Goal: Task Accomplishment & Management: Use online tool/utility

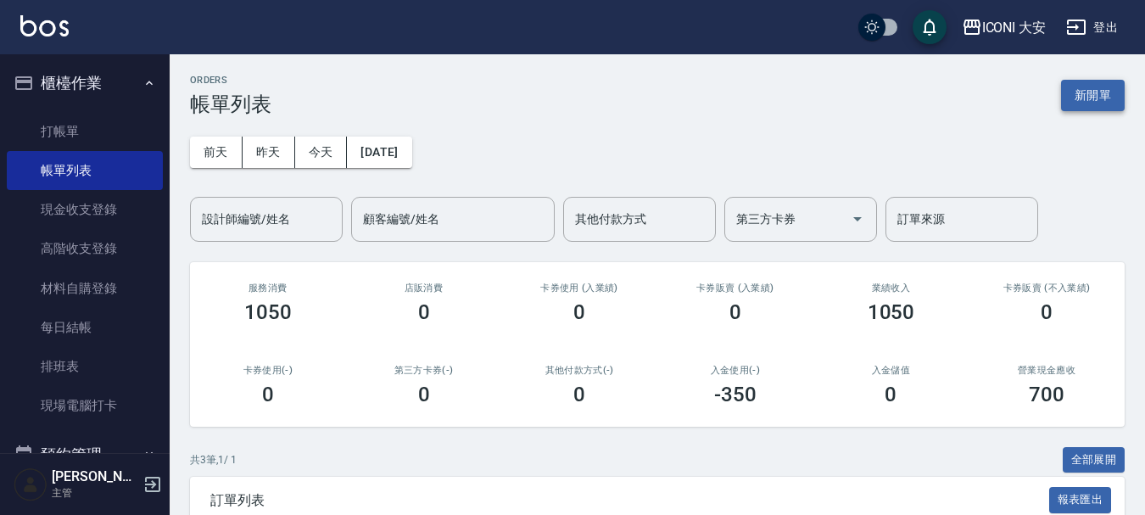
click at [1083, 89] on button "新開單" at bounding box center [1093, 95] width 64 height 31
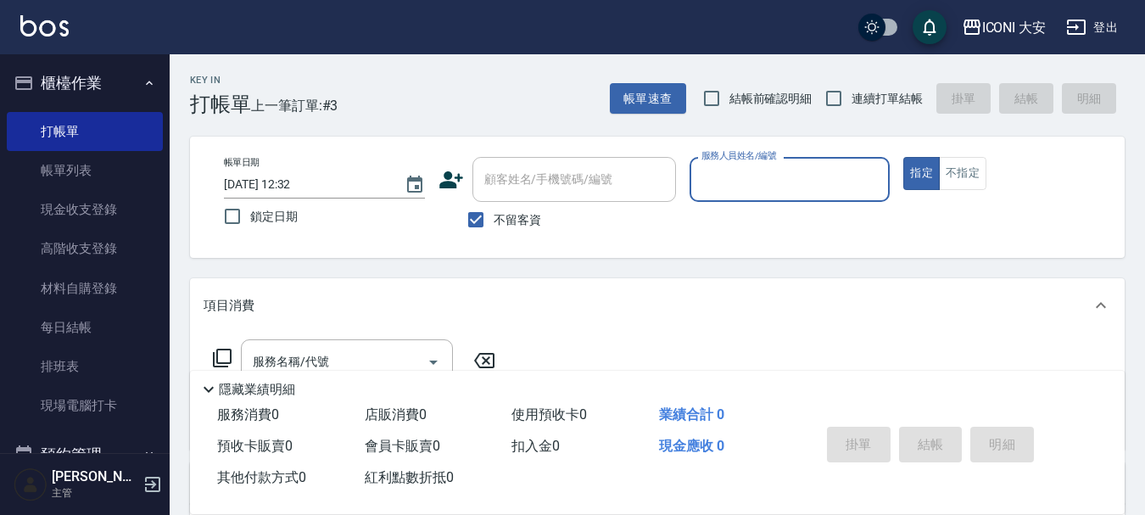
click at [743, 191] on input "服務人員姓名/編號" at bounding box center [790, 180] width 186 height 30
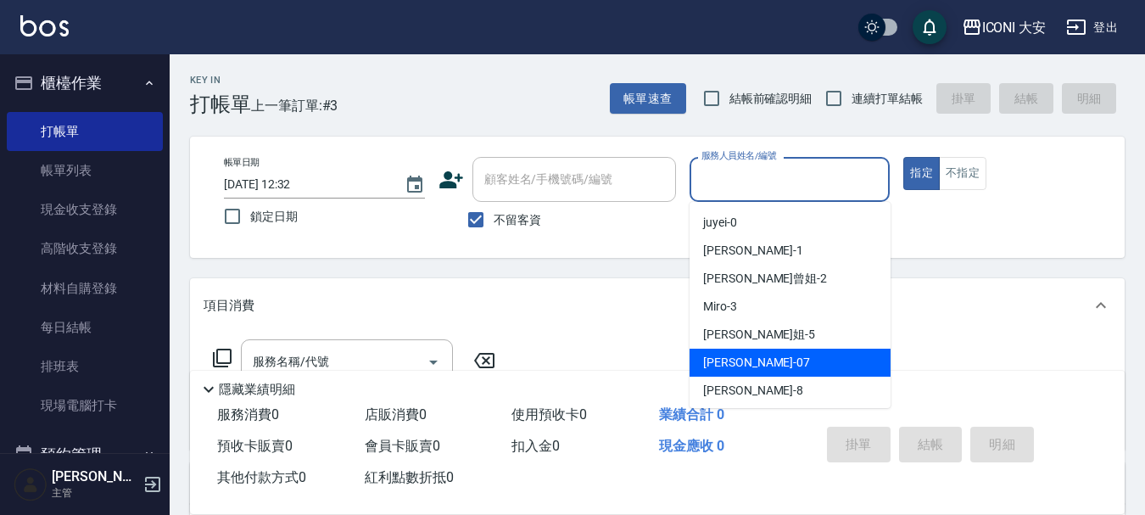
click at [737, 367] on span "[PERSON_NAME] -07" at bounding box center [756, 363] width 107 height 18
type input "[PERSON_NAME]-07"
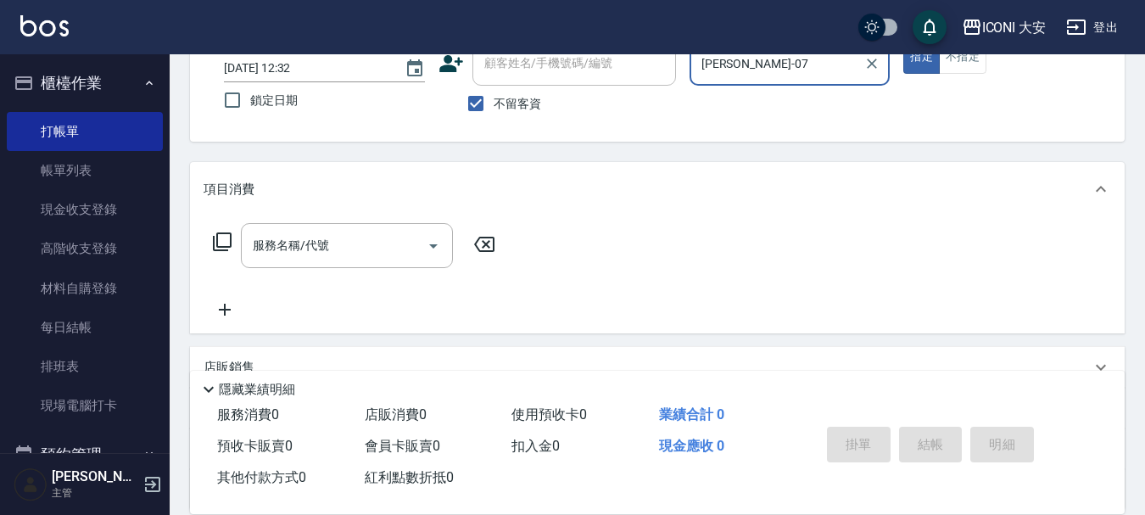
scroll to position [170, 0]
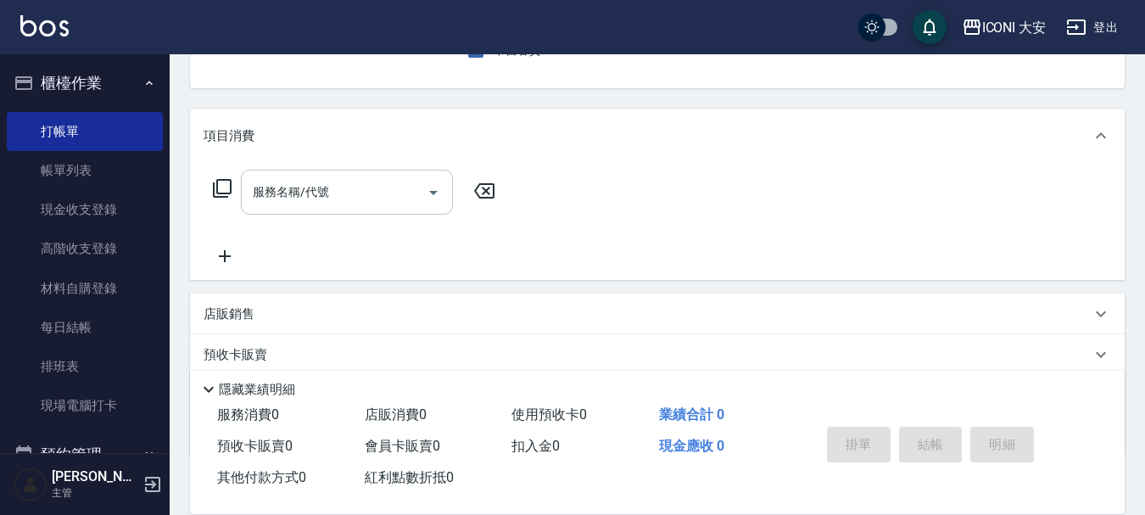
click at [327, 198] on div "服務名稱/代號 服務名稱/代號" at bounding box center [347, 192] width 212 height 45
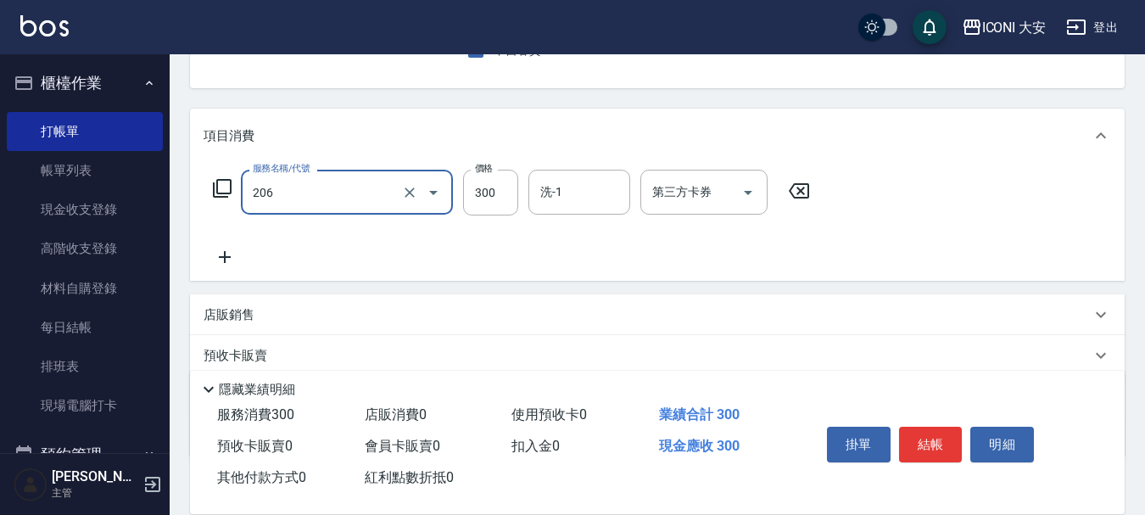
type input "洗髮(206)"
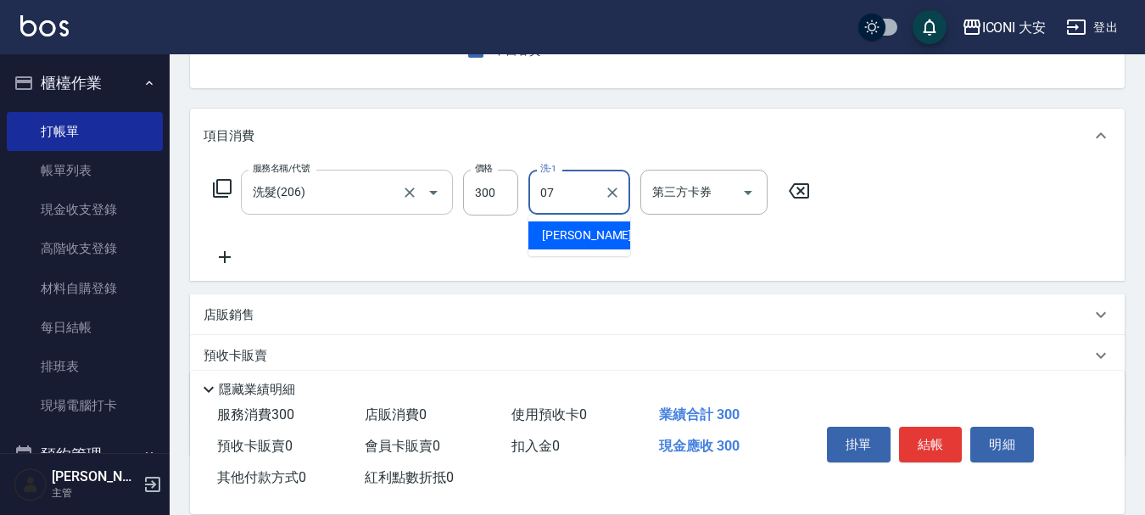
type input "[PERSON_NAME]-07"
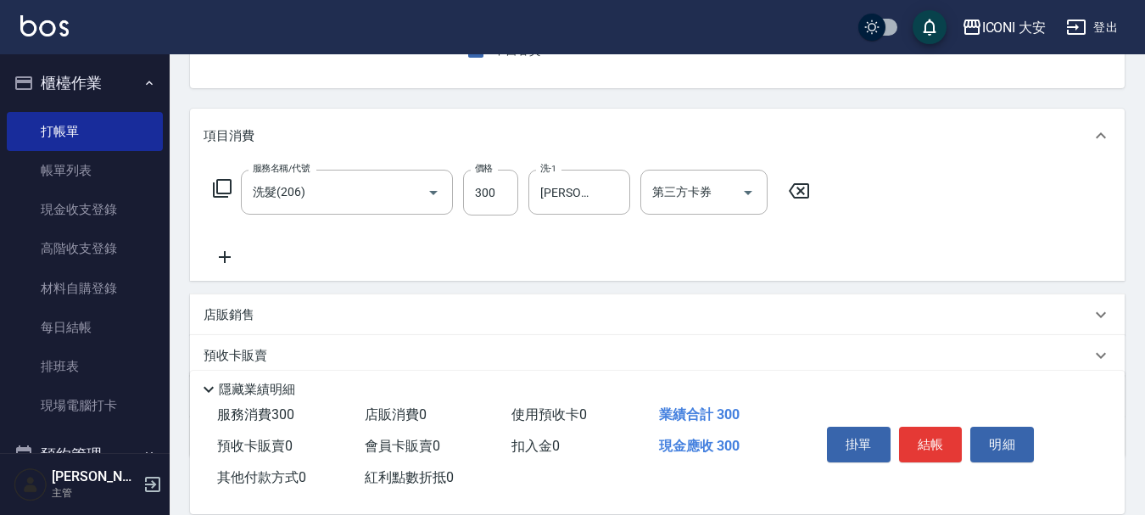
click at [217, 253] on icon at bounding box center [225, 257] width 42 height 20
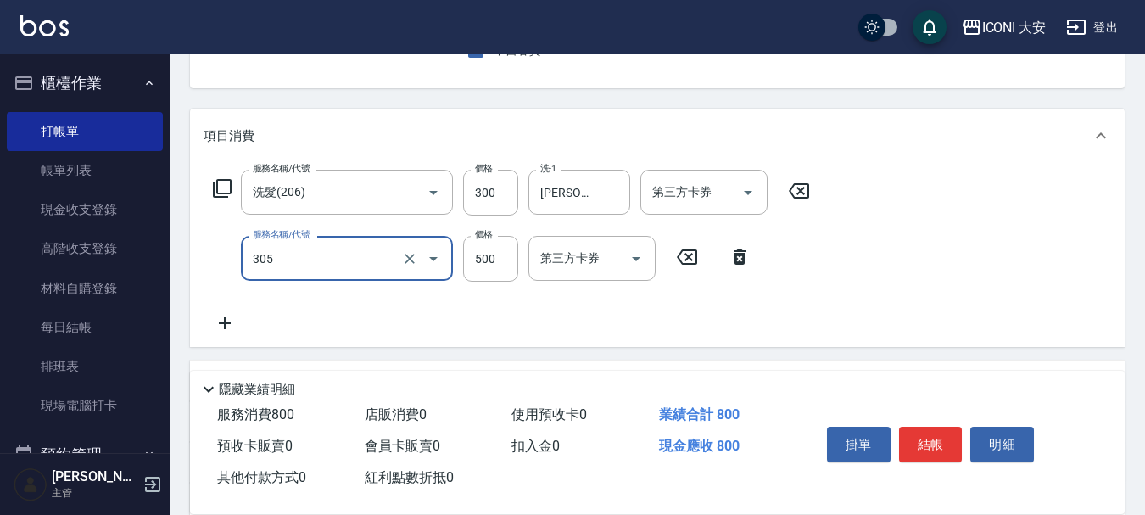
type input "剪髮(305)"
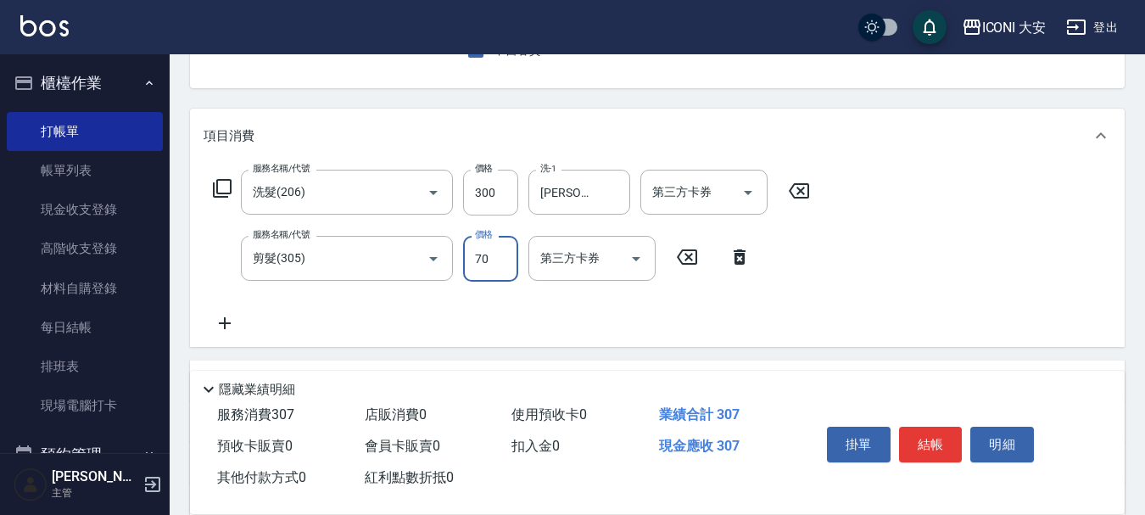
type input "700"
click at [948, 447] on button "結帳" at bounding box center [931, 445] width 64 height 36
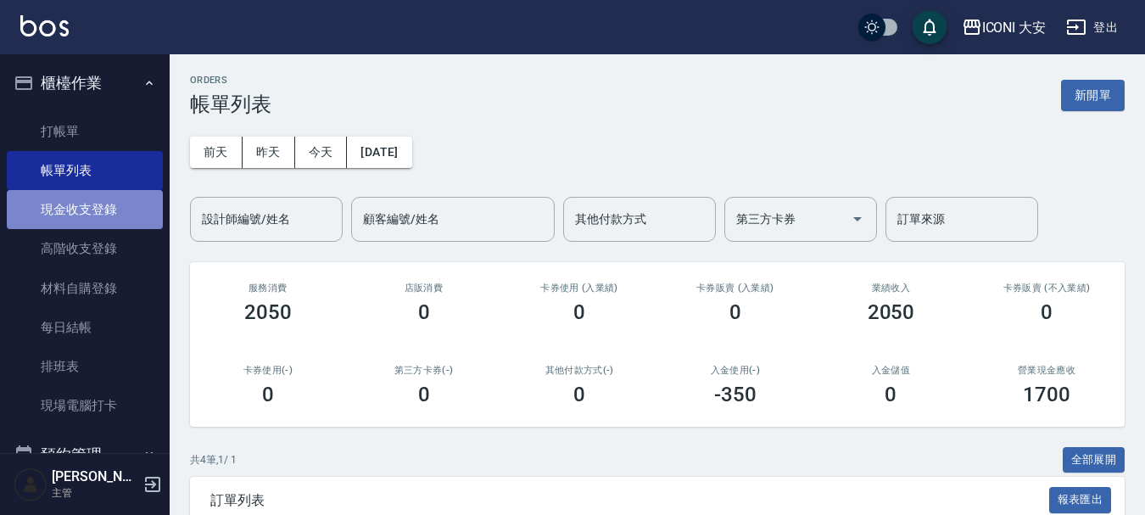
click at [123, 217] on link "現金收支登錄" at bounding box center [85, 209] width 156 height 39
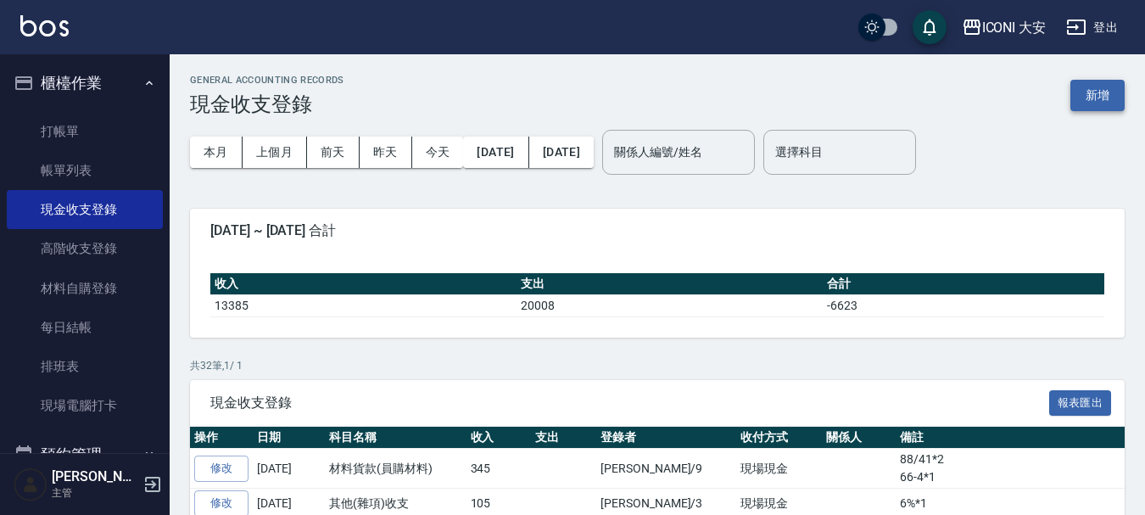
click at [1097, 101] on button "新增" at bounding box center [1097, 95] width 54 height 31
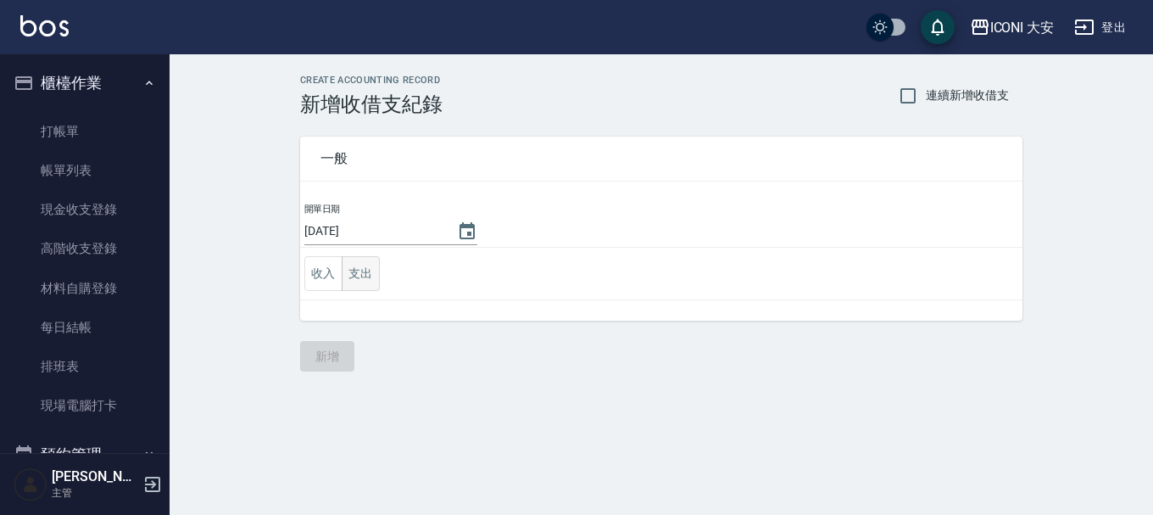
click at [370, 272] on button "支出" at bounding box center [361, 273] width 38 height 35
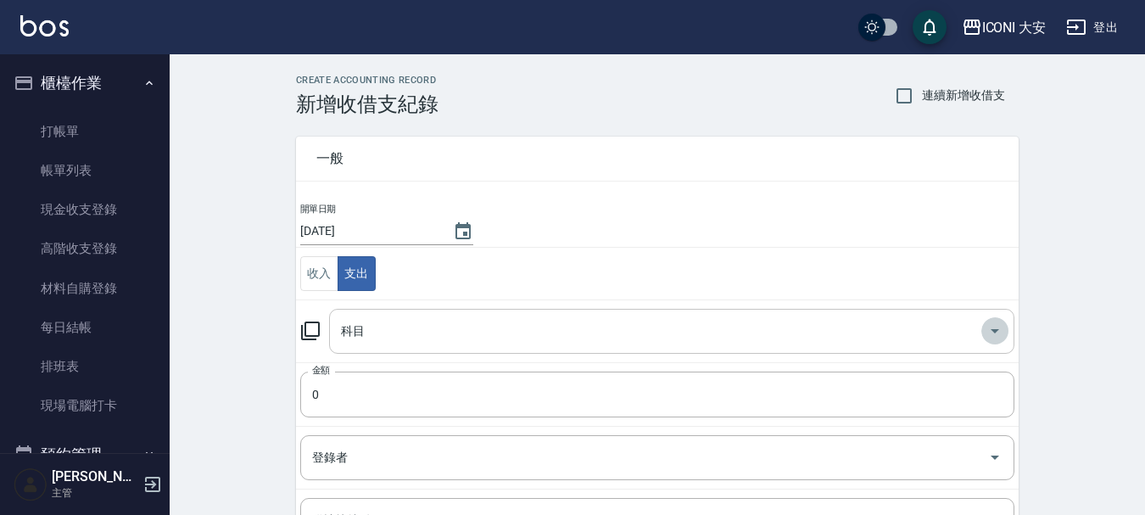
click at [997, 335] on icon "Open" at bounding box center [995, 331] width 20 height 20
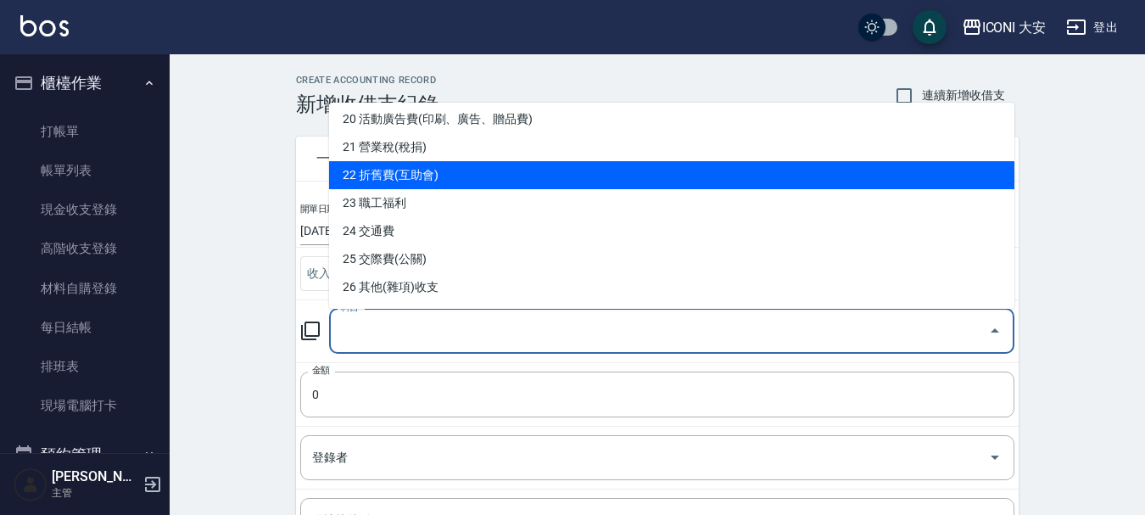
scroll to position [678, 0]
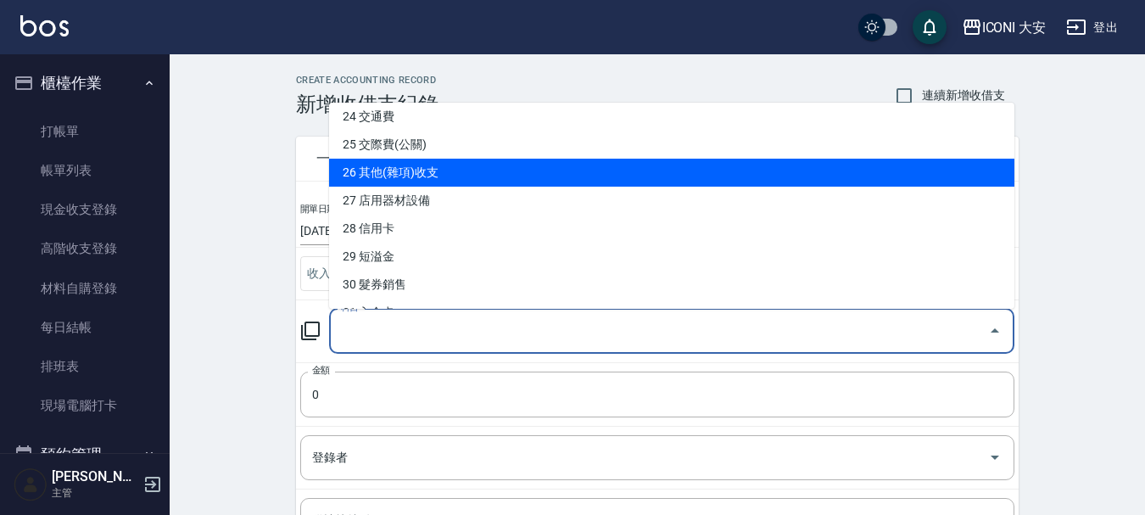
click at [447, 180] on li "26 其他(雜項)收支" at bounding box center [671, 173] width 685 height 28
type input "26 其他(雜項)收支"
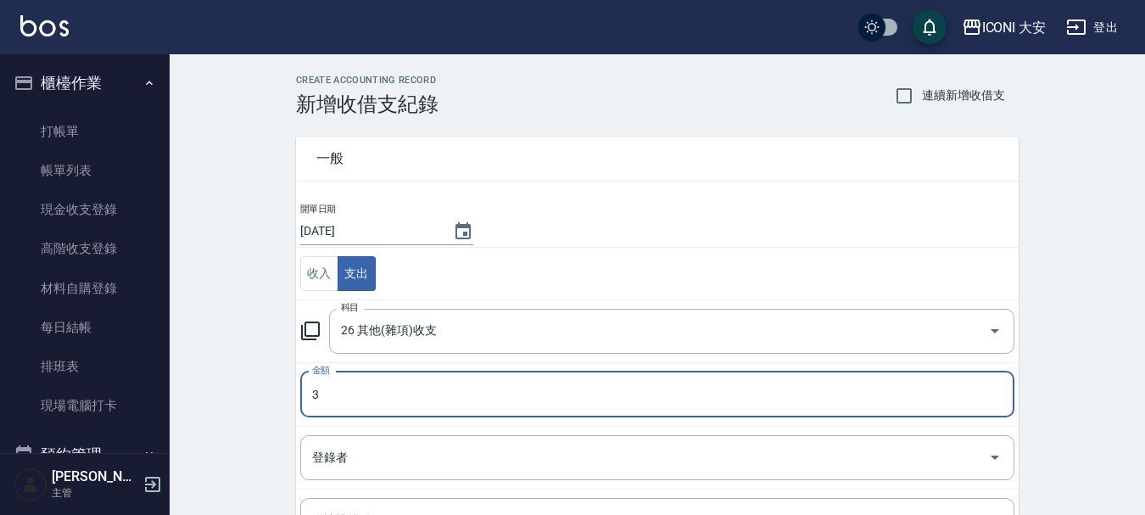
type input "3"
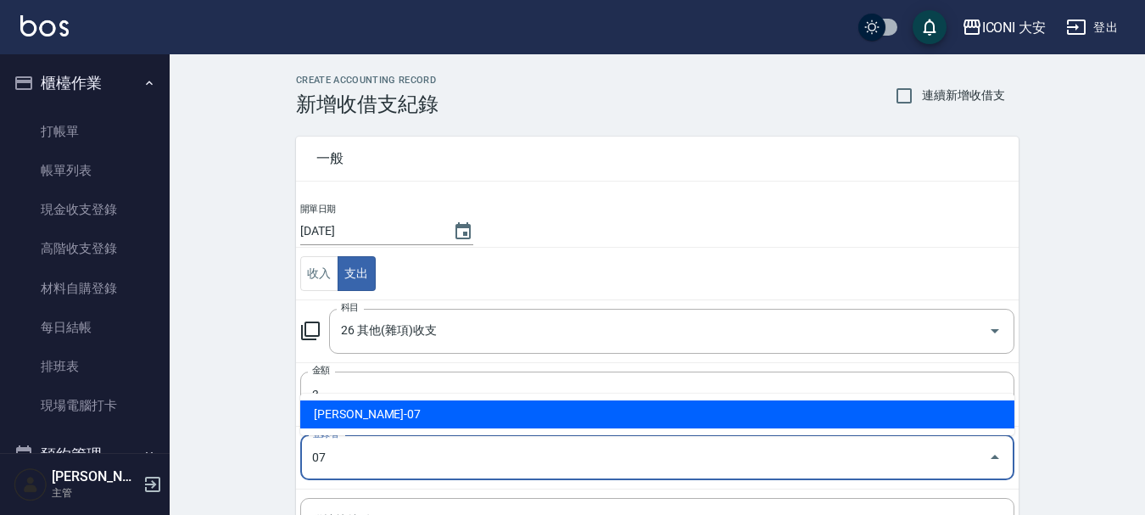
type input "[PERSON_NAME]-07"
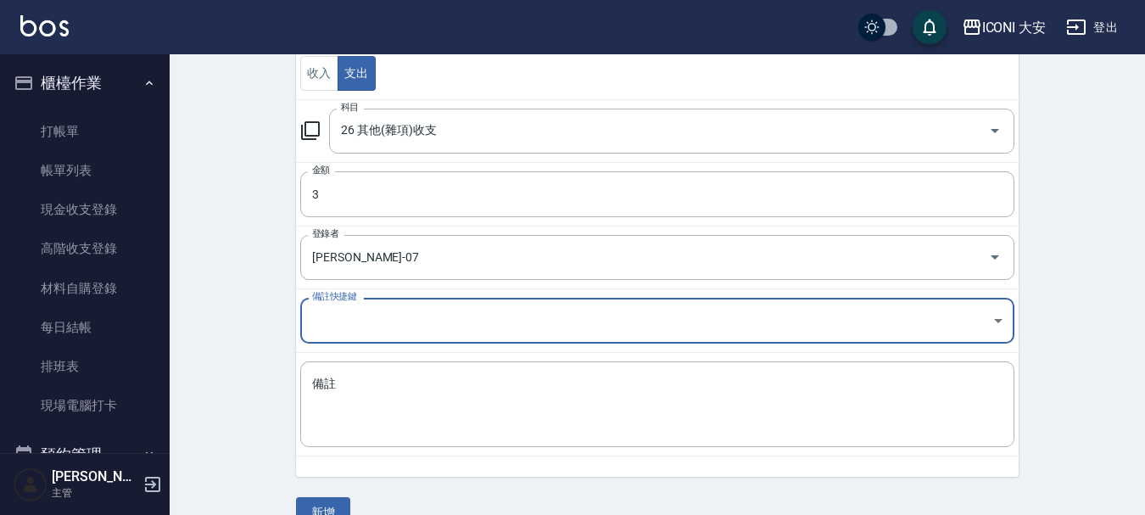
scroll to position [234, 0]
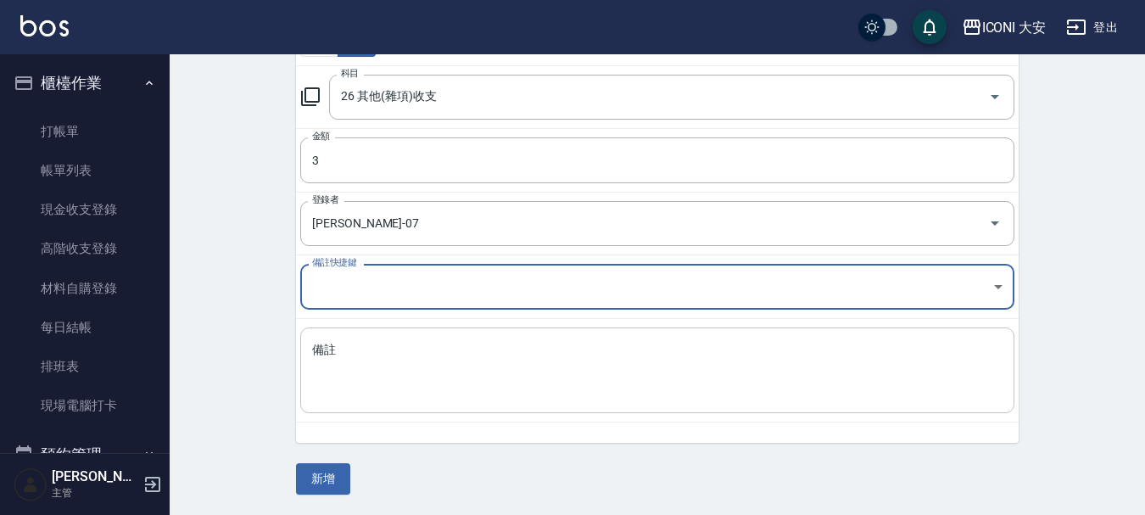
click at [366, 377] on textarea "備註" at bounding box center [657, 371] width 690 height 58
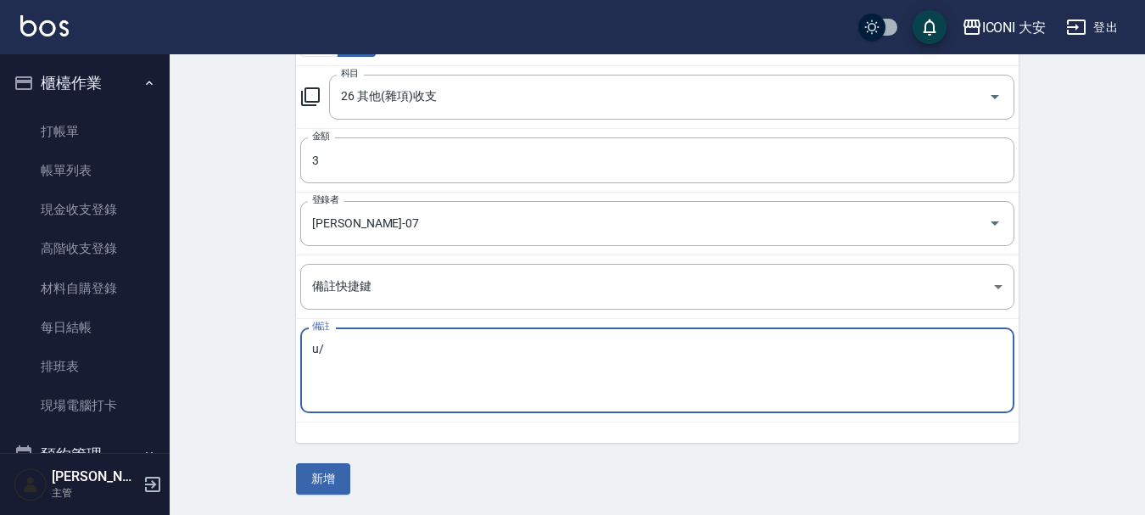
type textarea "u"
type textarea "影印"
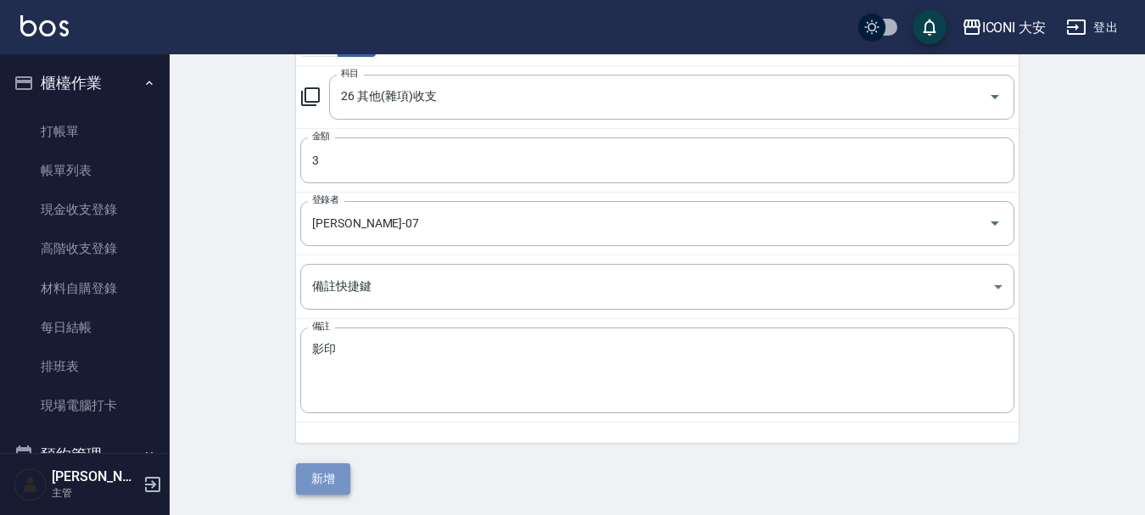
click at [338, 467] on button "新增" at bounding box center [323, 478] width 54 height 31
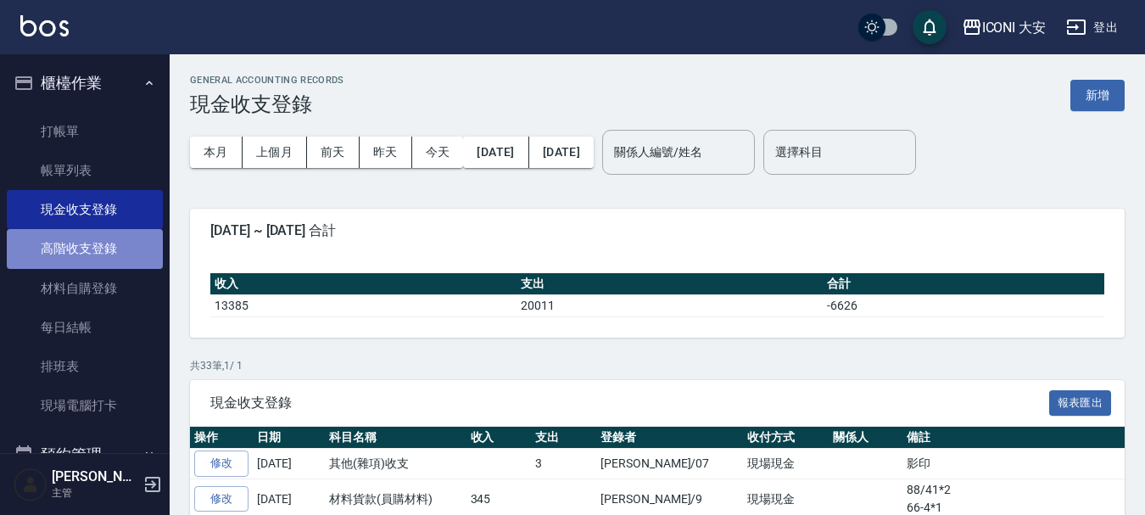
click at [104, 249] on link "高階收支登錄" at bounding box center [85, 248] width 156 height 39
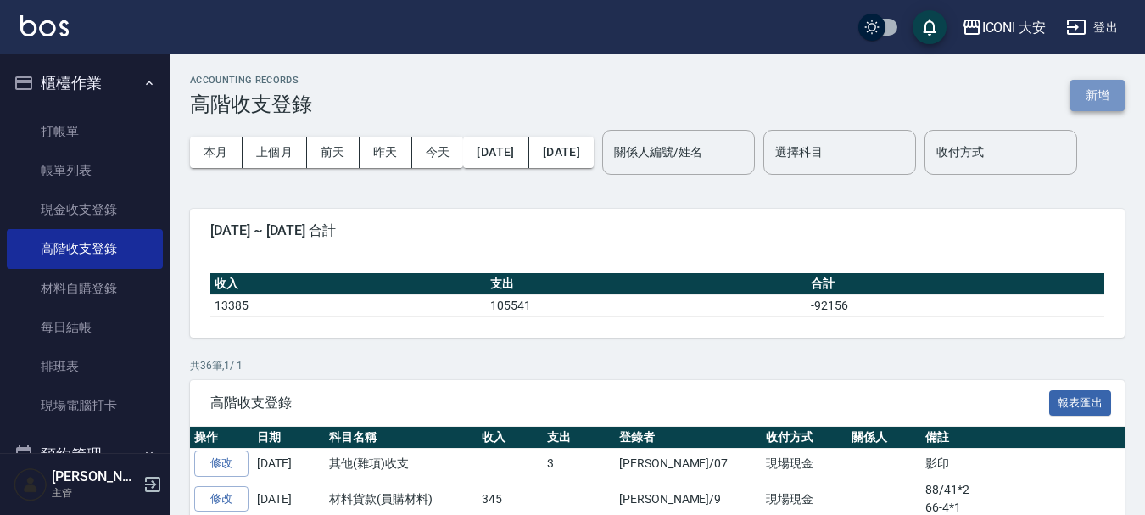
click at [1111, 104] on button "新增" at bounding box center [1097, 95] width 54 height 31
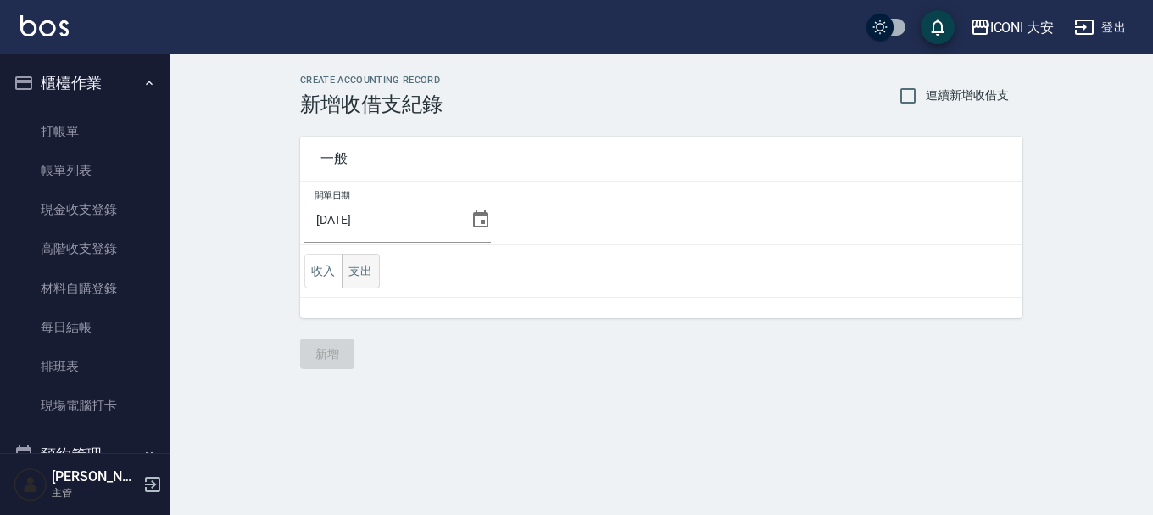
click at [374, 267] on button "支出" at bounding box center [361, 271] width 38 height 35
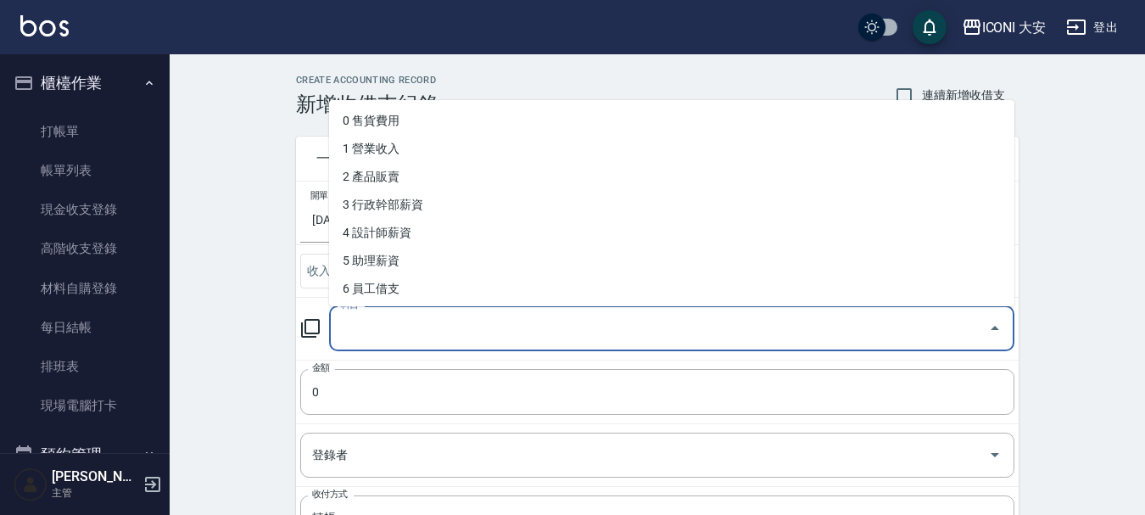
click at [435, 332] on input "科目" at bounding box center [659, 329] width 645 height 30
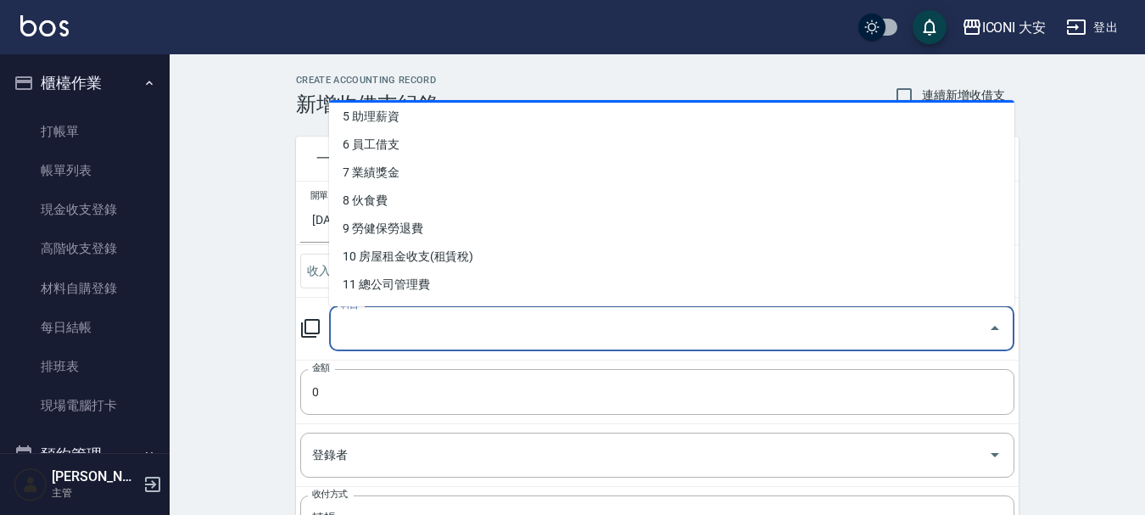
scroll to position [170, 0]
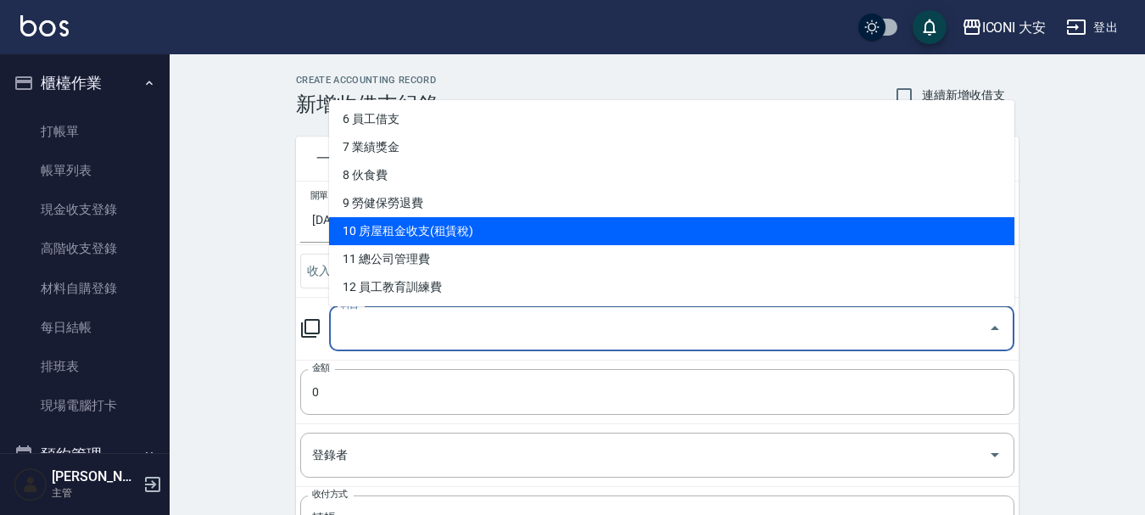
click at [419, 233] on li "10 房屋租金收支(租賃稅)" at bounding box center [671, 231] width 685 height 28
type input "10 房屋租金收支(租賃稅)"
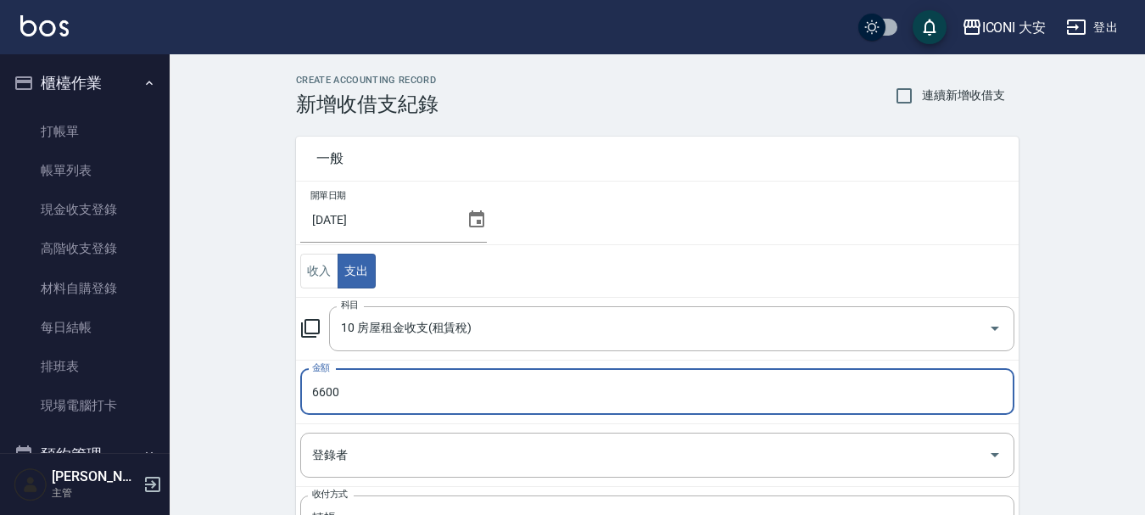
type input "6600"
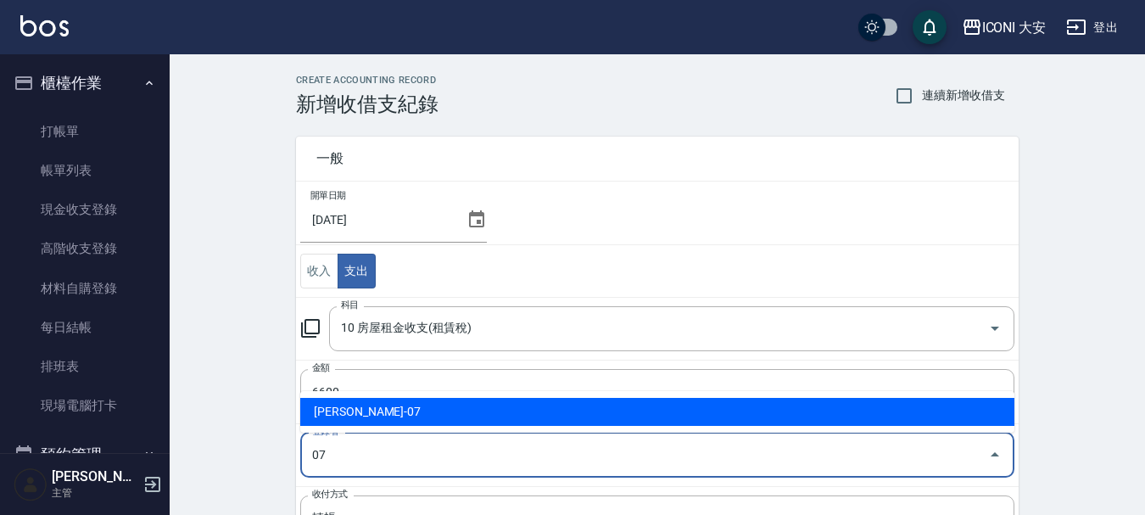
type input "[PERSON_NAME]-07"
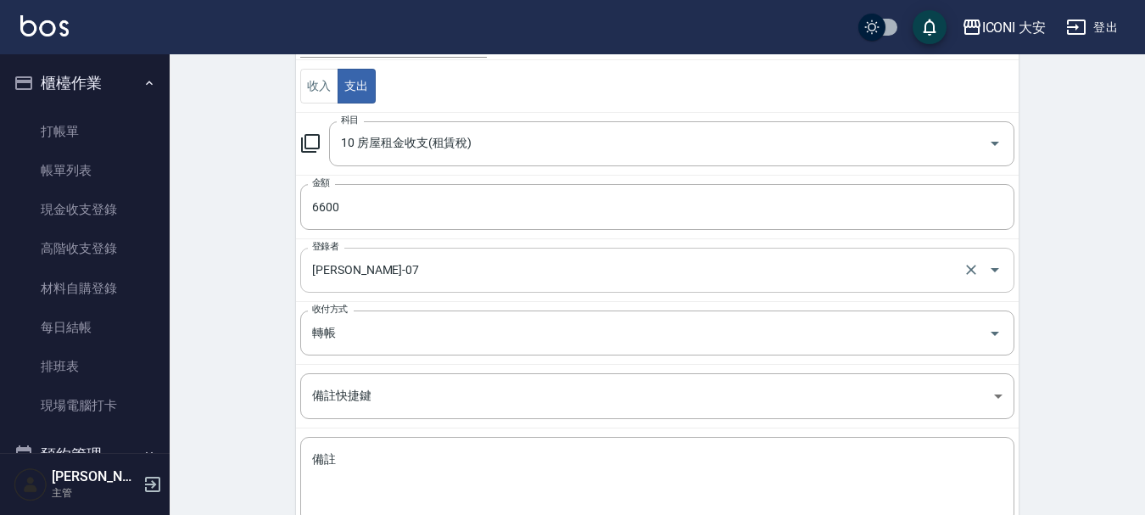
scroll to position [272, 0]
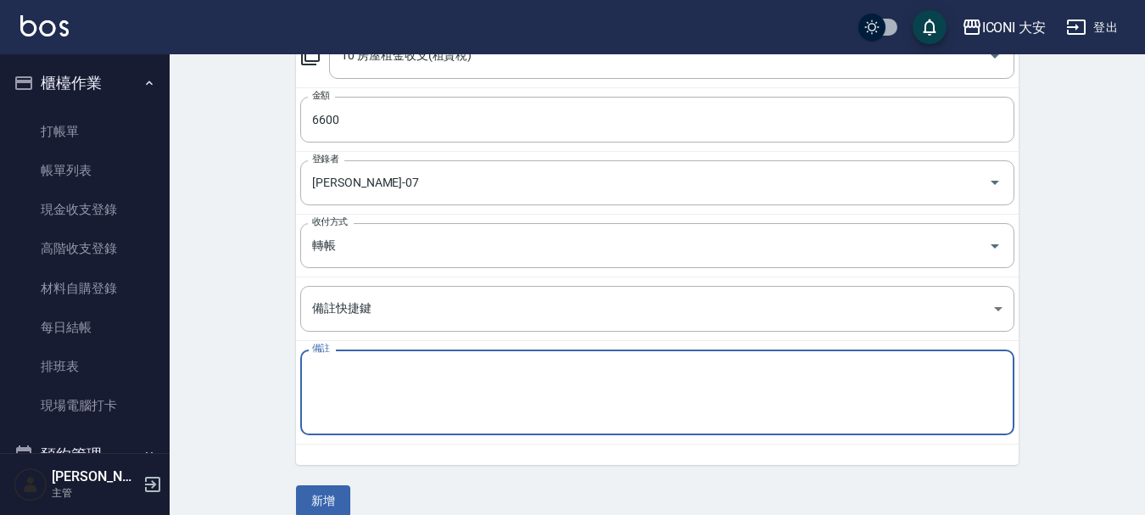
click at [499, 385] on textarea "備註" at bounding box center [657, 393] width 690 height 58
type textarea "y"
type textarea "租賃稅"
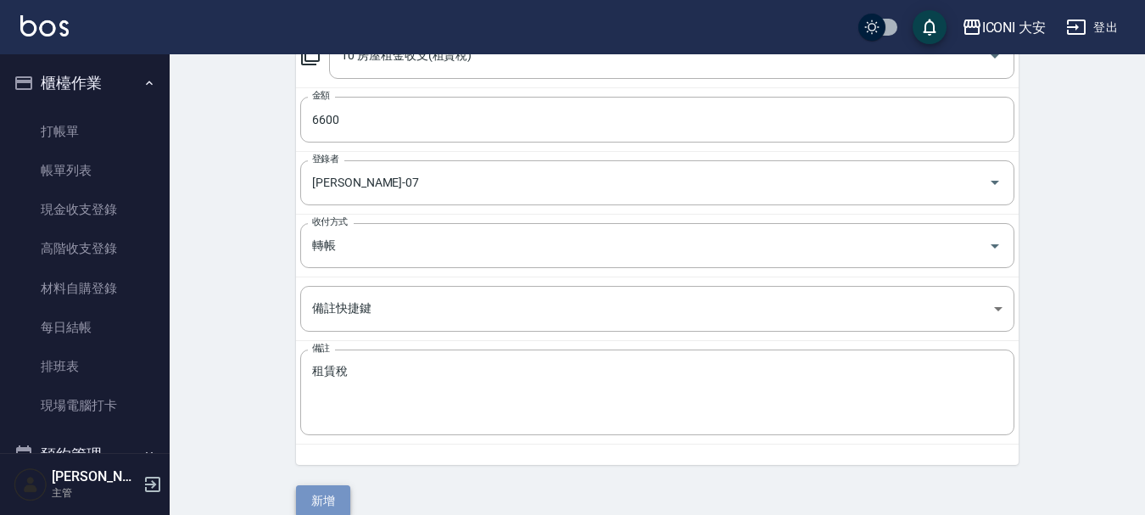
click at [325, 498] on button "新增" at bounding box center [323, 500] width 54 height 31
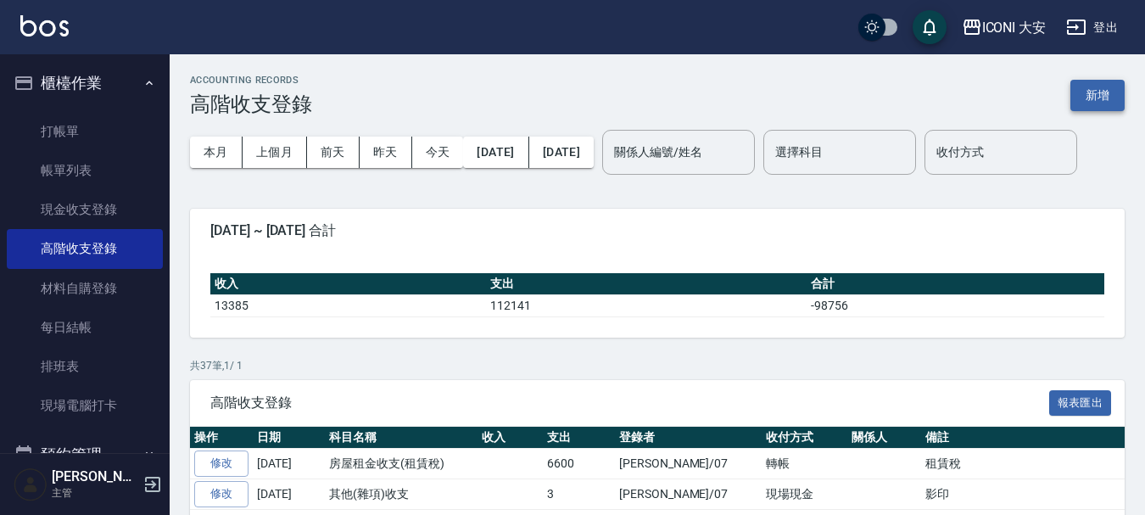
click at [1095, 98] on button "新增" at bounding box center [1097, 95] width 54 height 31
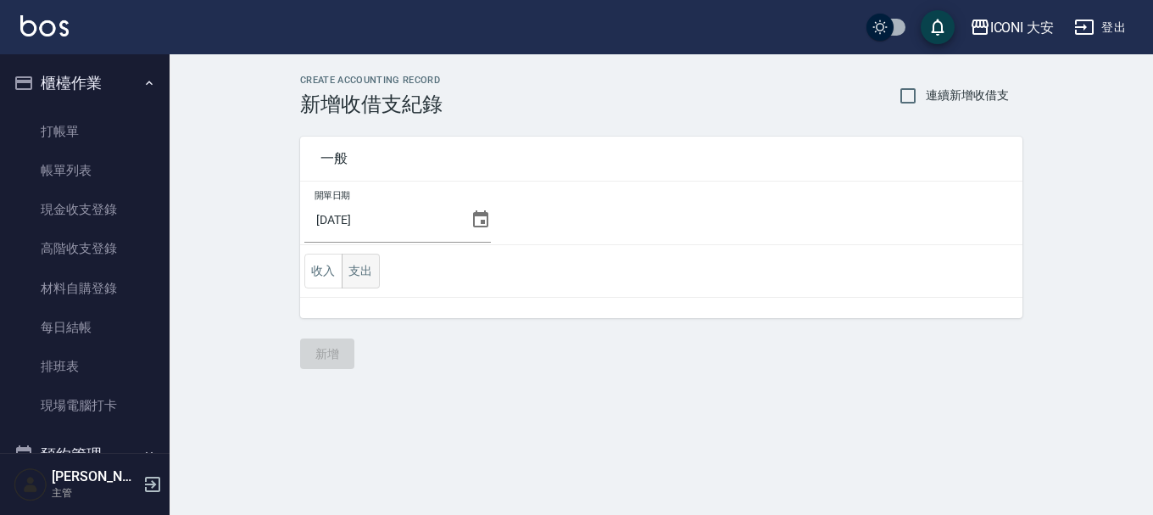
click at [366, 271] on button "支出" at bounding box center [361, 271] width 38 height 35
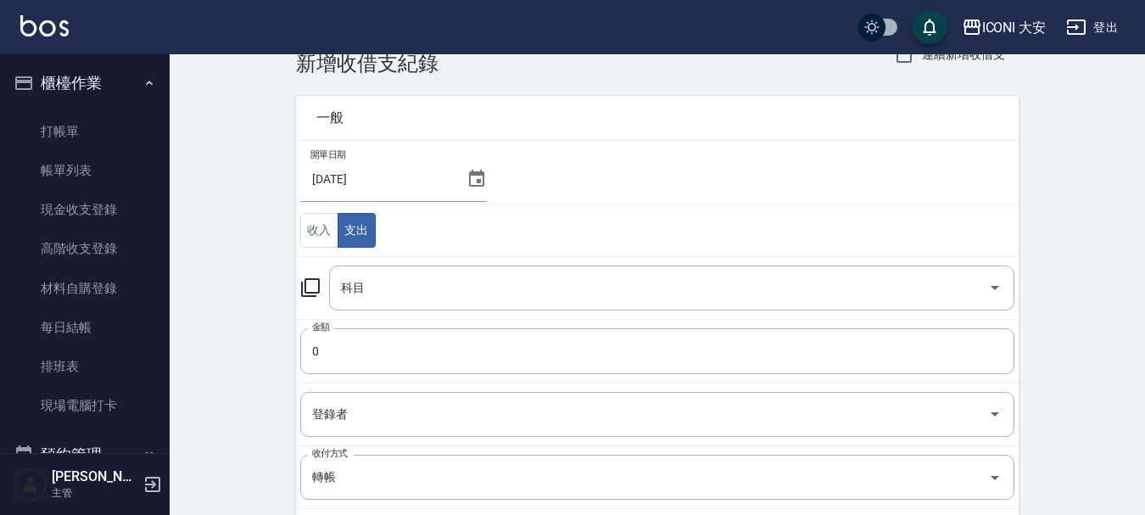
scroll to position [40, 0]
click at [852, 287] on input "科目" at bounding box center [659, 289] width 645 height 30
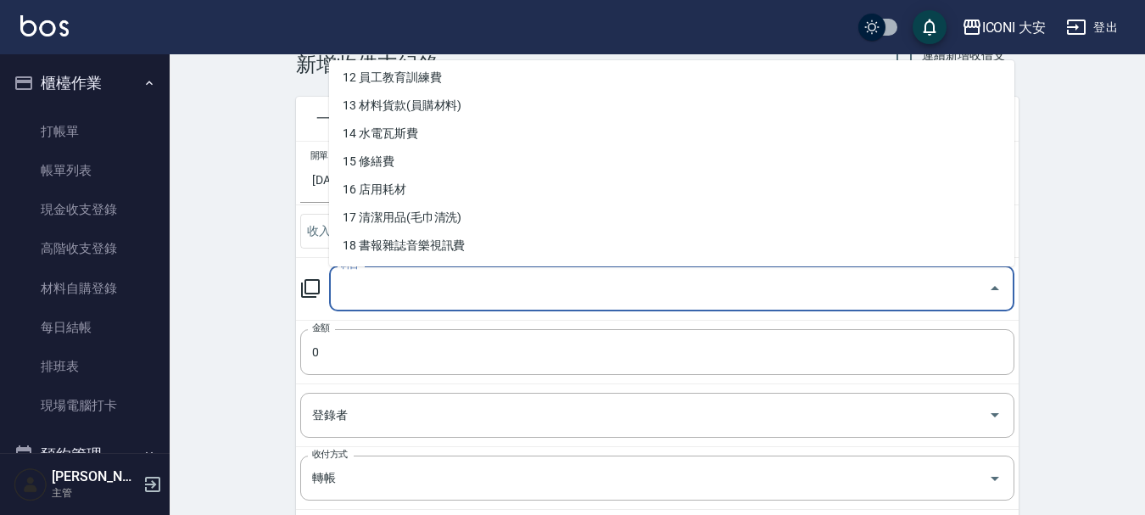
scroll to position [254, 0]
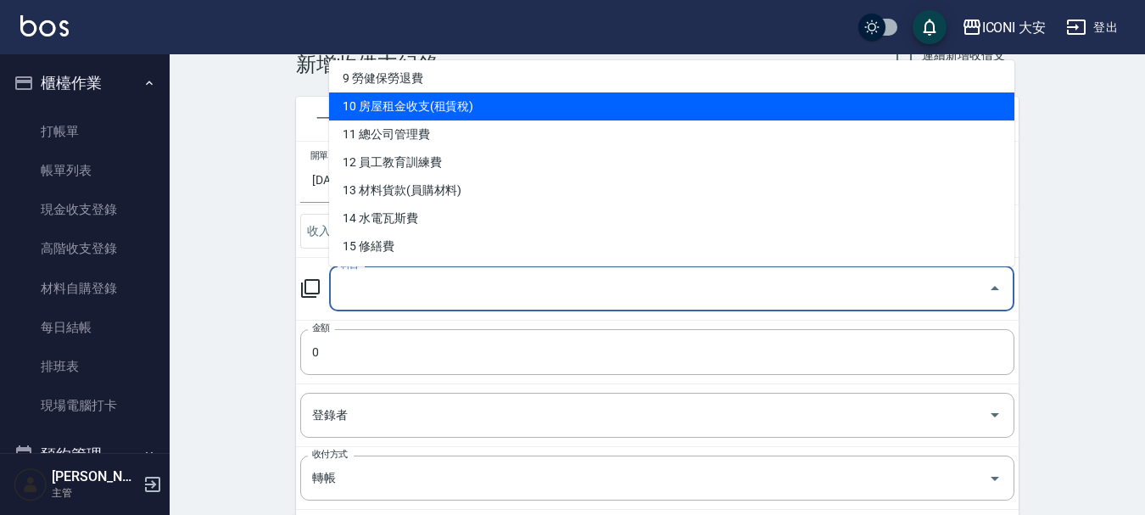
click at [443, 118] on li "10 房屋租金收支(租賃稅)" at bounding box center [671, 106] width 685 height 28
type input "10 房屋租金收支(租賃稅)"
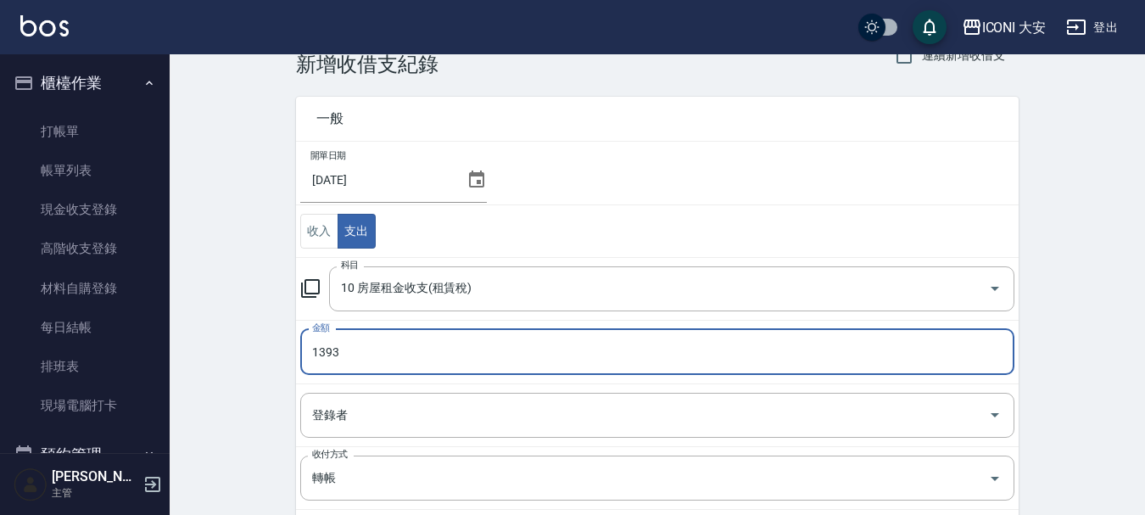
type input "1393"
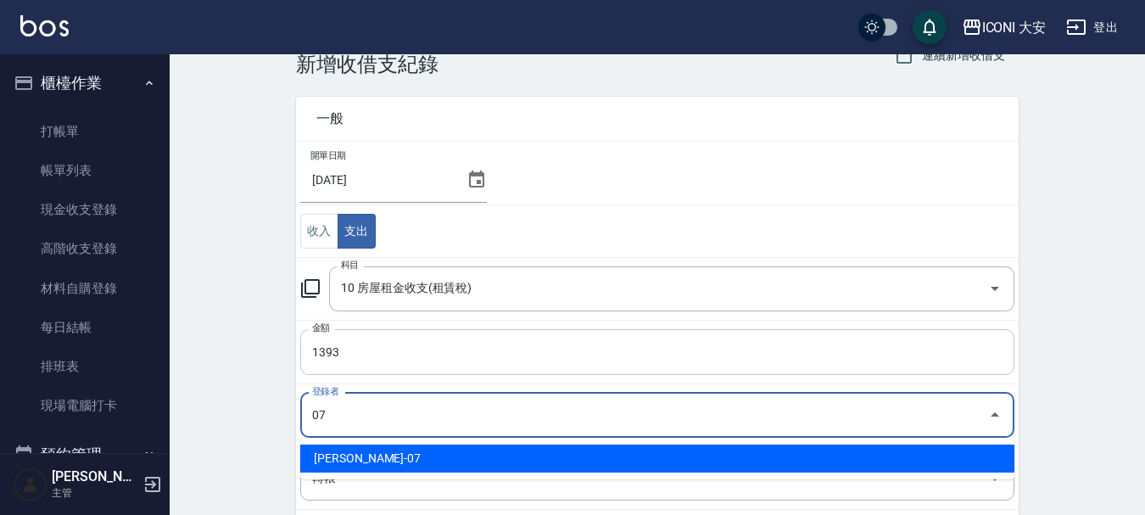
type input "[PERSON_NAME]-07"
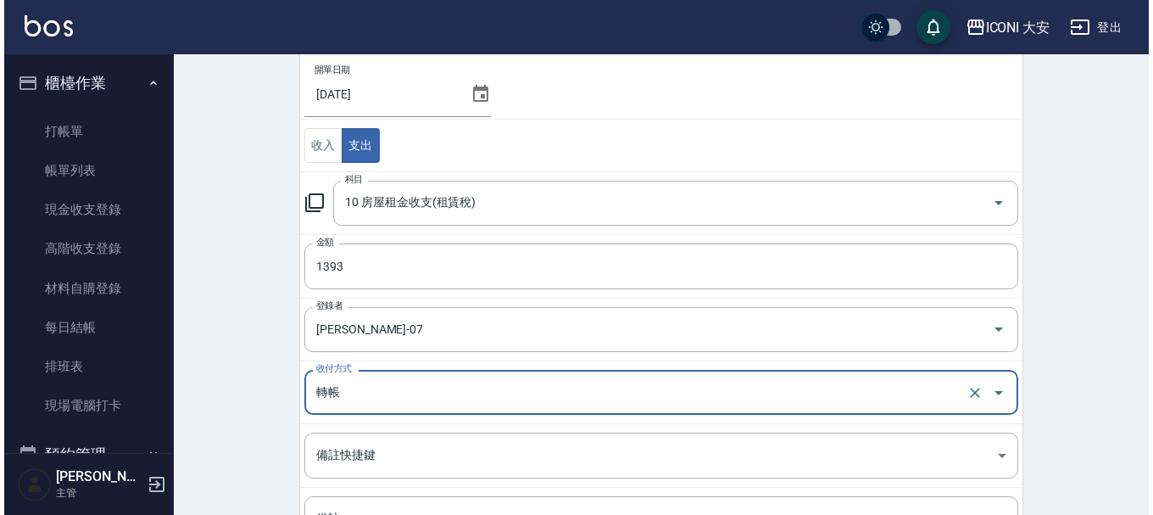
scroll to position [294, 0]
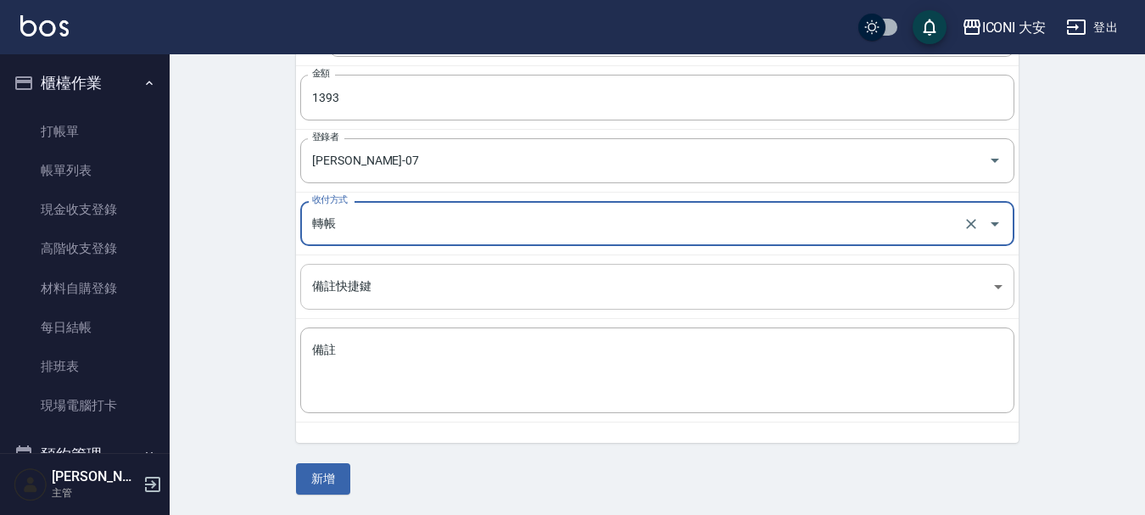
click at [978, 276] on body "ICONI 大安 登出 櫃檯作業 打帳單 帳單列表 現金收支登錄 高階收支登錄 材料自購登錄 每日結帳 排班表 現場電腦打卡 預約管理 預約管理 單日預約紀錄…" at bounding box center [572, 110] width 1145 height 809
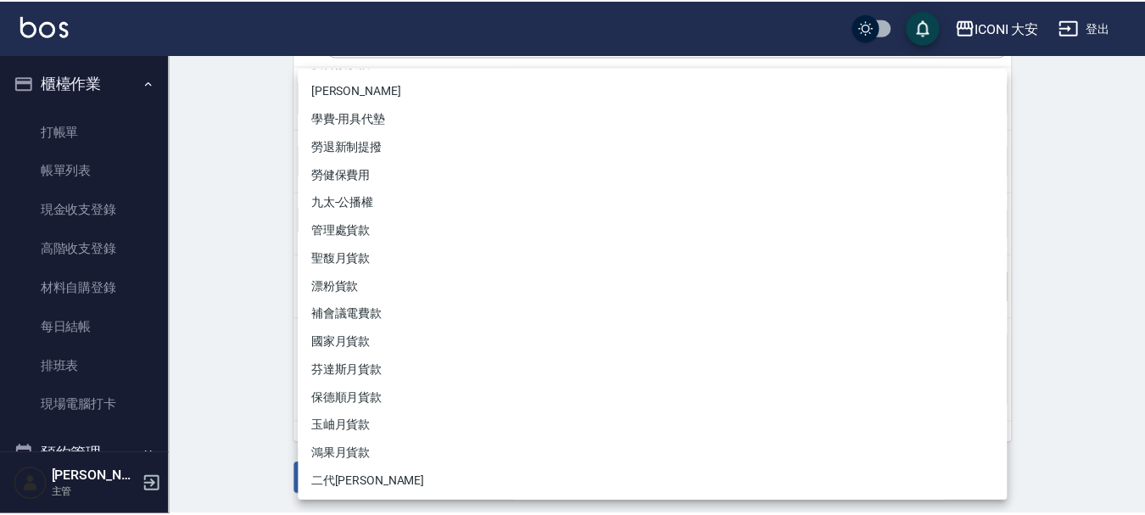
scroll to position [84, 0]
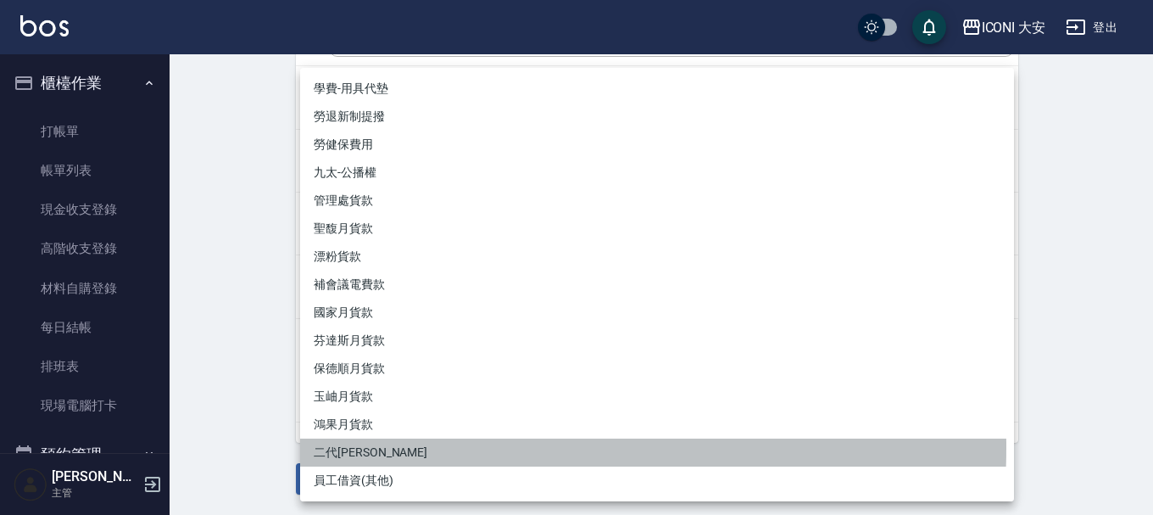
click at [351, 447] on li "二代[PERSON_NAME]" at bounding box center [657, 452] width 714 height 28
type input "二代[PERSON_NAME]"
type textarea "二代[PERSON_NAME]"
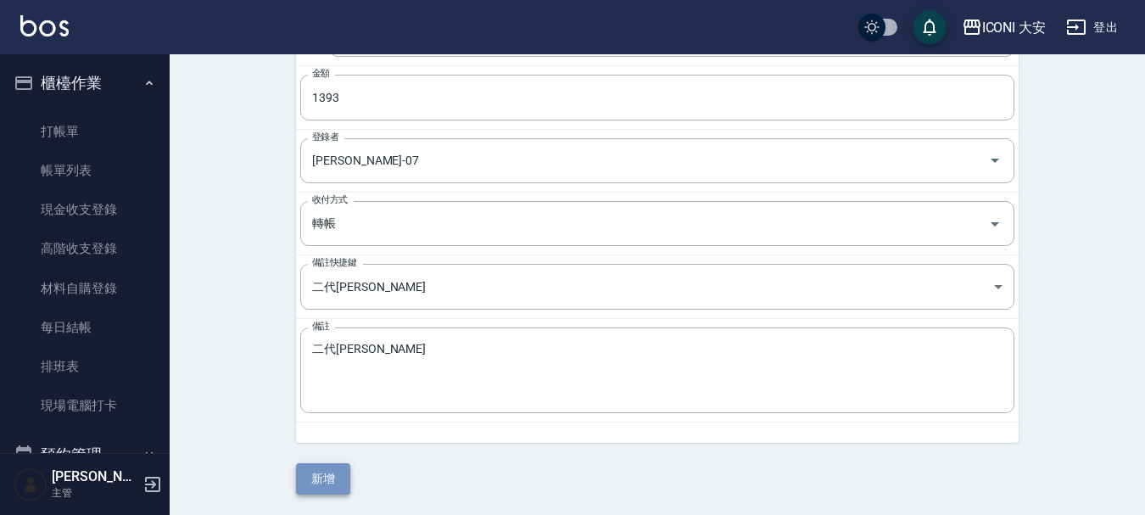
click at [319, 470] on button "新增" at bounding box center [323, 478] width 54 height 31
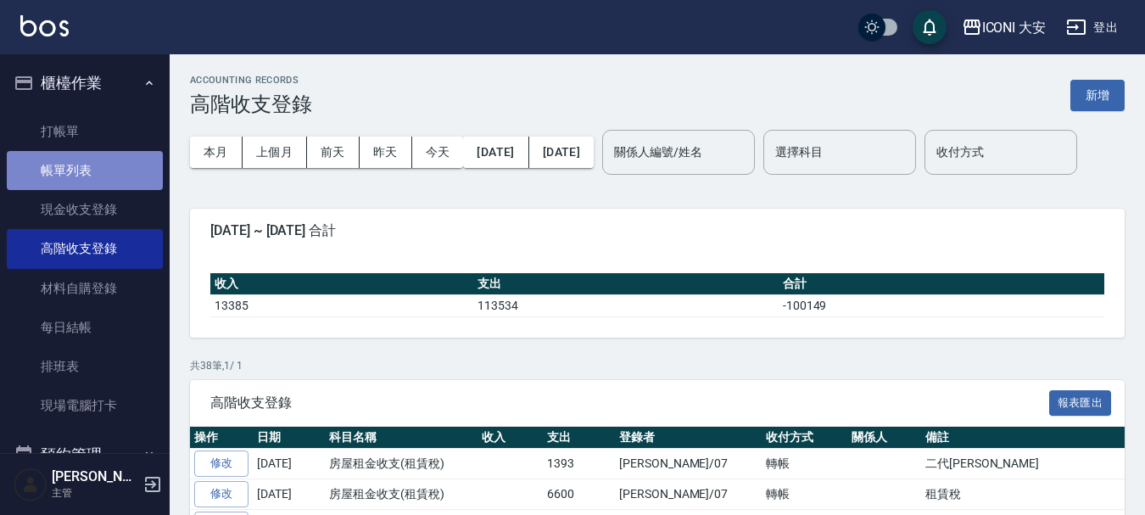
click at [86, 164] on link "帳單列表" at bounding box center [85, 170] width 156 height 39
